Goal: Task Accomplishment & Management: Use online tool/utility

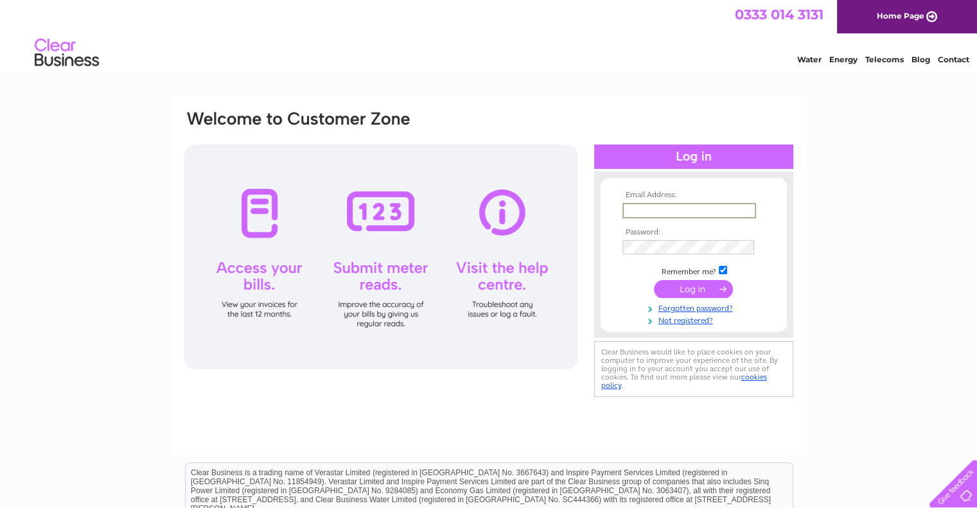
click at [646, 211] on input "text" at bounding box center [690, 210] width 134 height 15
type input "[PERSON_NAME][EMAIL_ADDRESS][PERSON_NAME][PERSON_NAME][DOMAIN_NAME]"
click at [654, 280] on input "submit" at bounding box center [693, 289] width 79 height 18
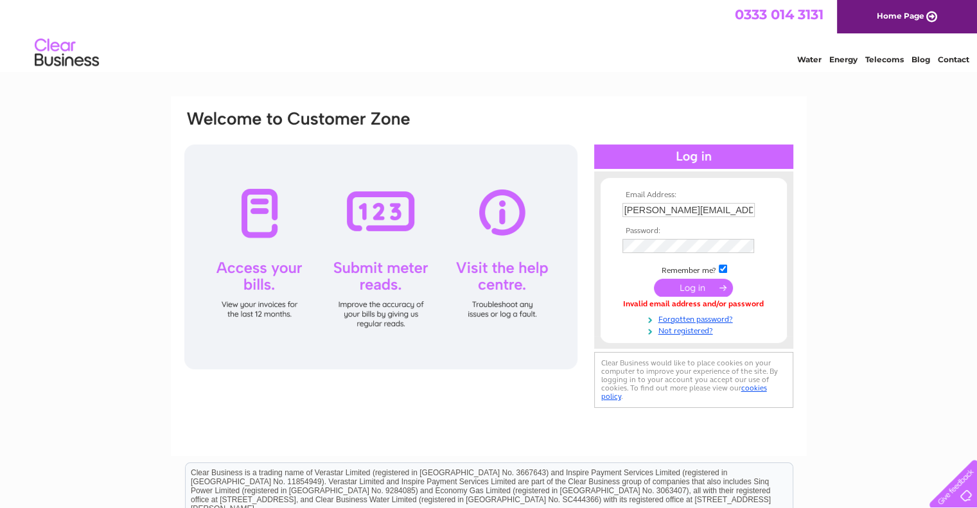
click at [684, 285] on input "submit" at bounding box center [693, 288] width 79 height 18
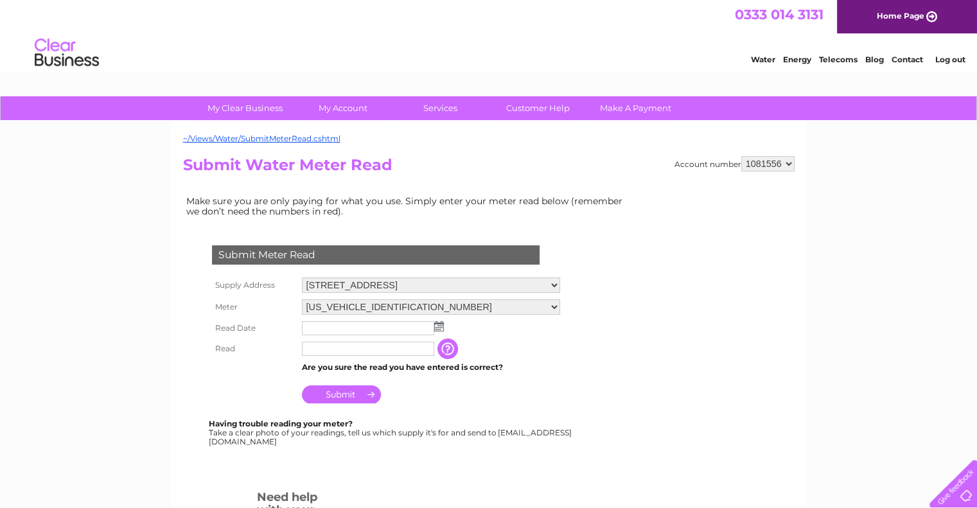
click at [440, 325] on img at bounding box center [439, 326] width 10 height 10
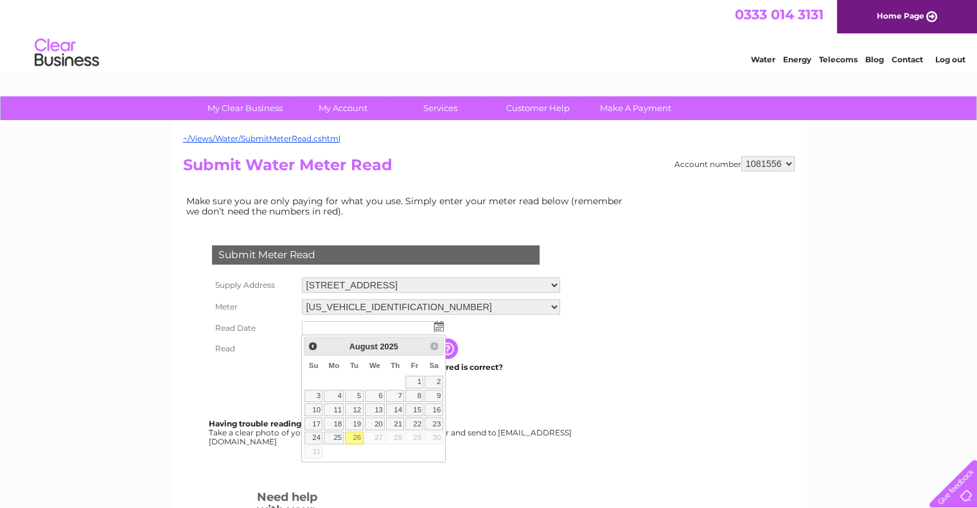
click at [357, 436] on link "26" at bounding box center [354, 438] width 18 height 13
type input "2025/08/26"
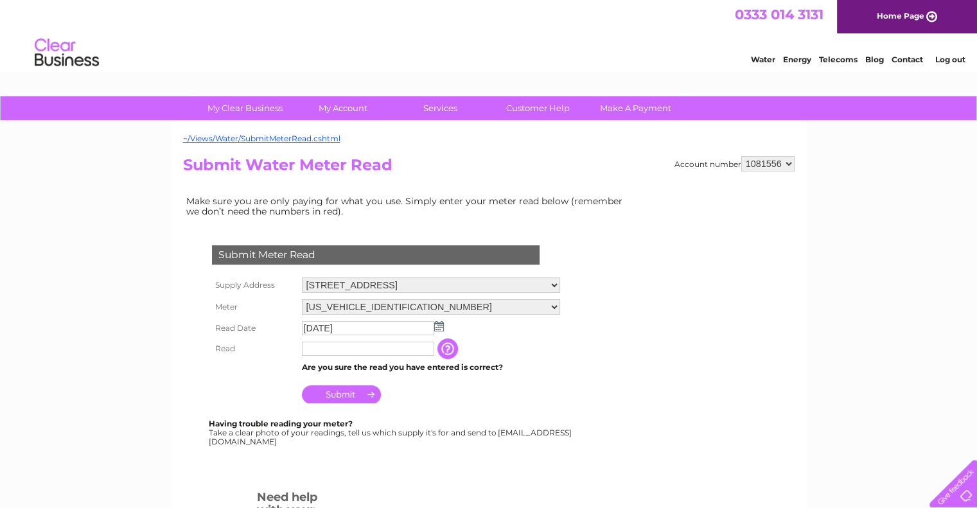
click at [325, 348] on input "text" at bounding box center [368, 349] width 132 height 14
type input "46730"
click at [335, 398] on input "Submit" at bounding box center [341, 395] width 79 height 18
